Goal: Task Accomplishment & Management: Complete application form

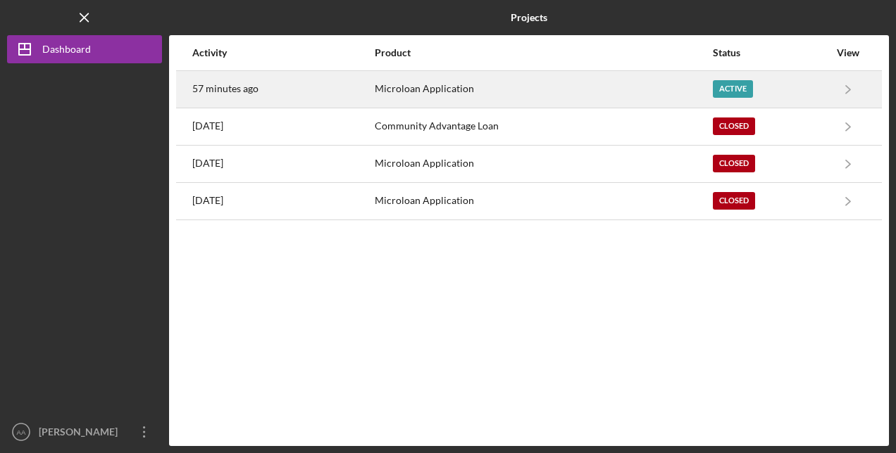
click at [738, 86] on div "Active" at bounding box center [732, 89] width 40 height 18
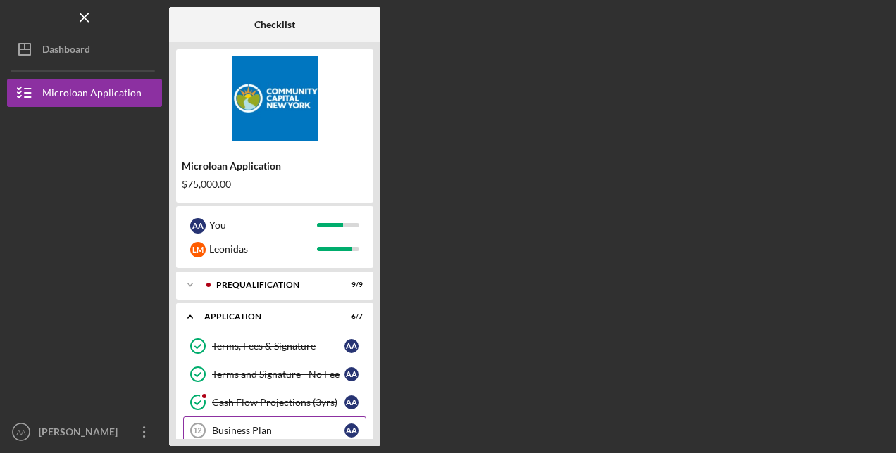
click at [283, 431] on div "Business Plan" at bounding box center [278, 430] width 132 height 11
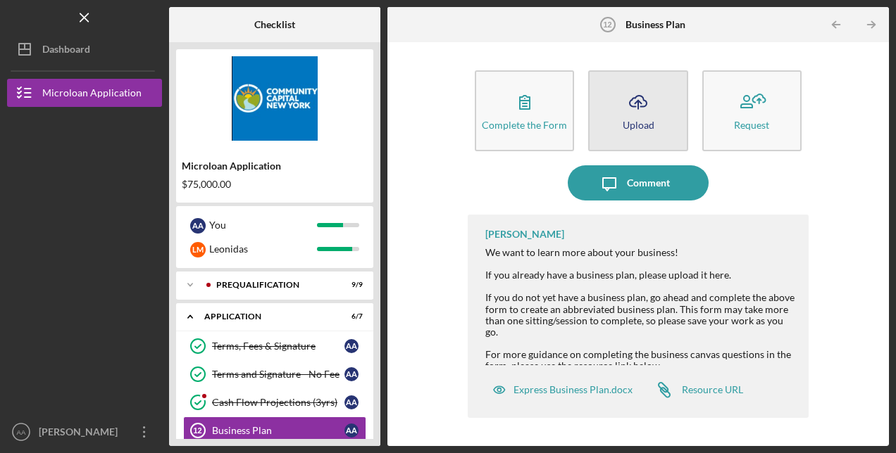
click at [645, 106] on icon "button" at bounding box center [637, 101] width 17 height 11
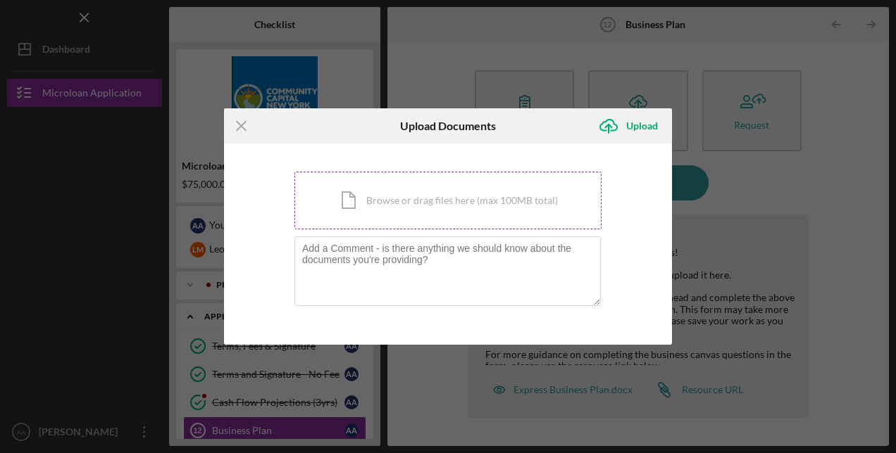
click at [489, 202] on div "Icon/Document Browse or drag files here (max 100MB total) Tap to choose files o…" at bounding box center [447, 201] width 307 height 58
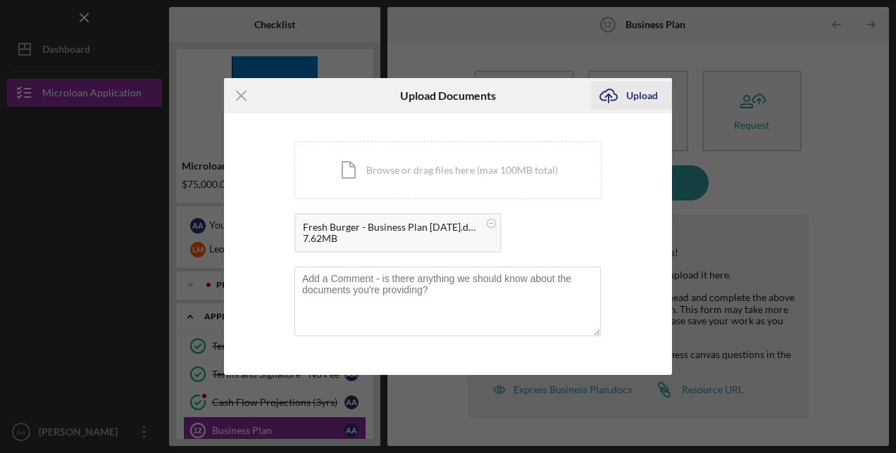
click at [645, 100] on div "Upload" at bounding box center [642, 96] width 32 height 28
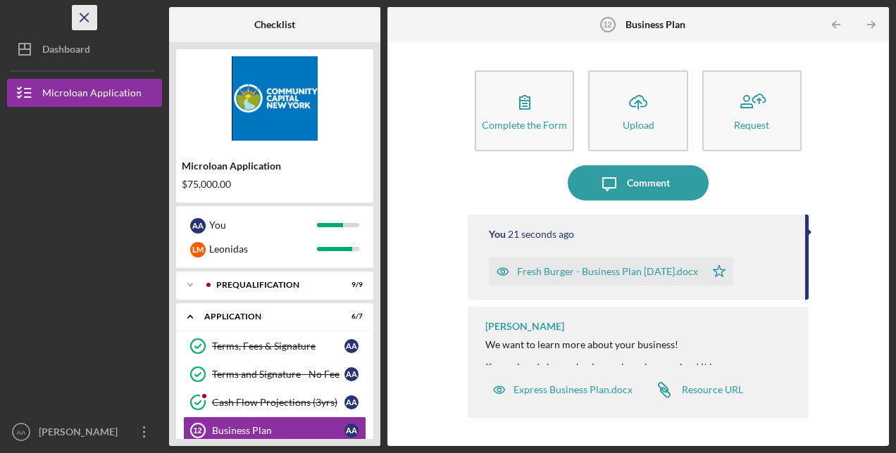
click at [92, 30] on icon "Icon/Menu Close" at bounding box center [85, 18] width 32 height 32
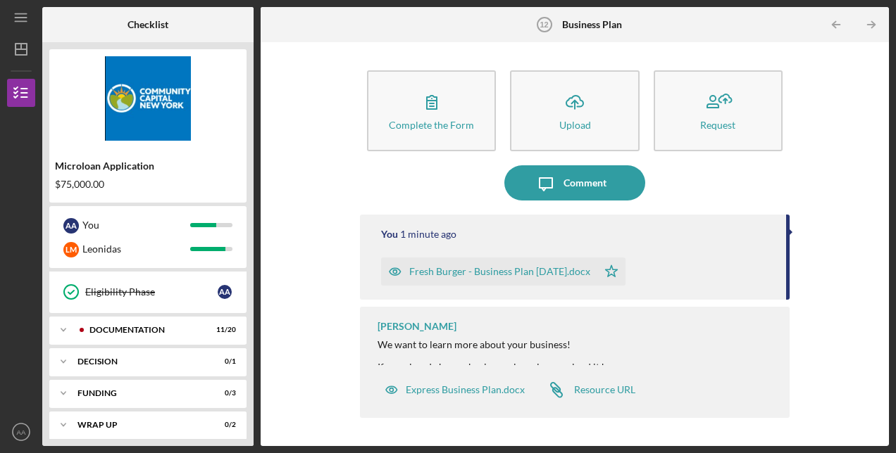
scroll to position [227, 0]
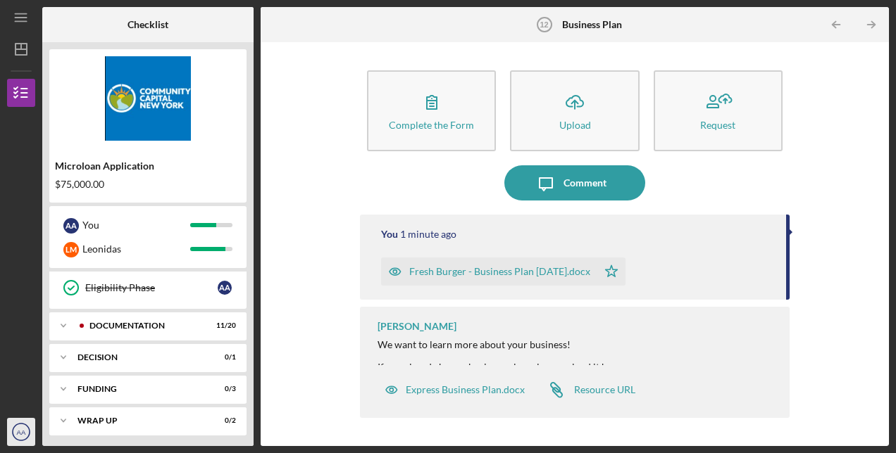
click at [26, 422] on icon "AA" at bounding box center [21, 432] width 28 height 35
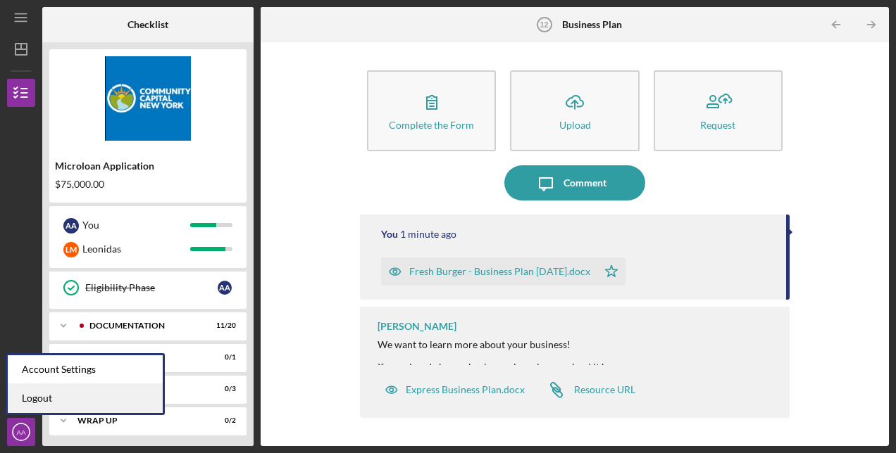
click at [51, 398] on link "Logout" at bounding box center [85, 398] width 155 height 29
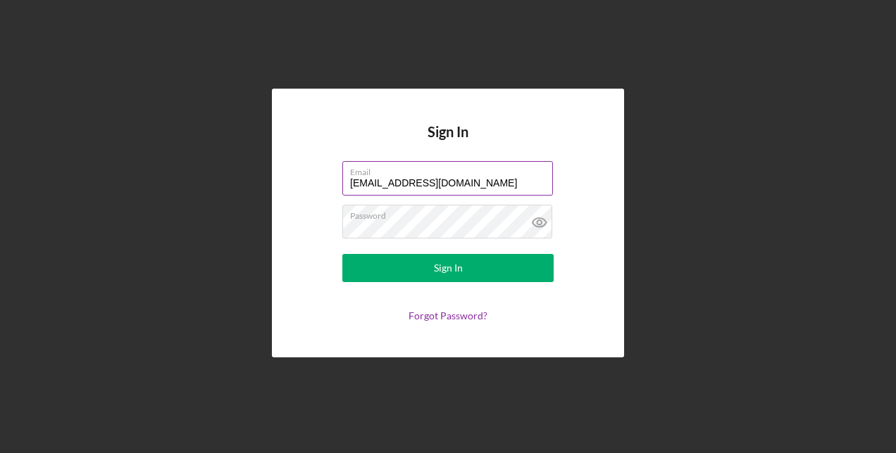
click at [525, 185] on input "[EMAIL_ADDRESS][DOMAIN_NAME]" at bounding box center [447, 178] width 211 height 34
type input "[EMAIL_ADDRESS][DOMAIN_NAME]"
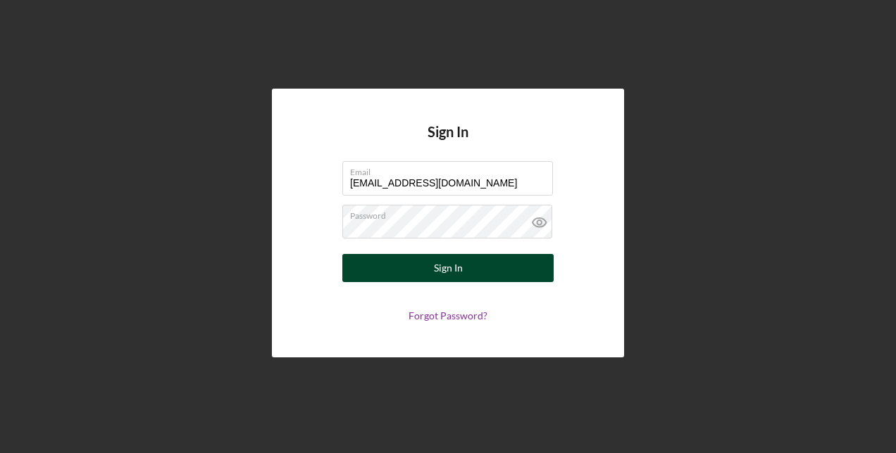
click at [489, 272] on button "Sign In" at bounding box center [447, 268] width 211 height 28
